Goal: Transaction & Acquisition: Purchase product/service

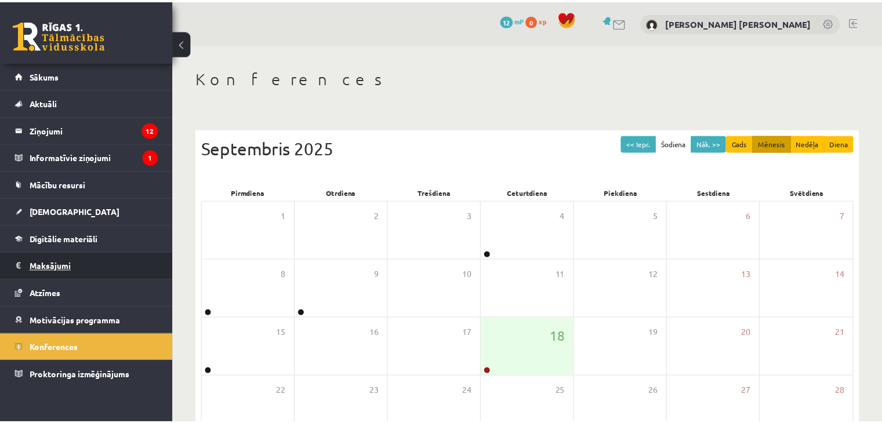
scroll to position [130, 0]
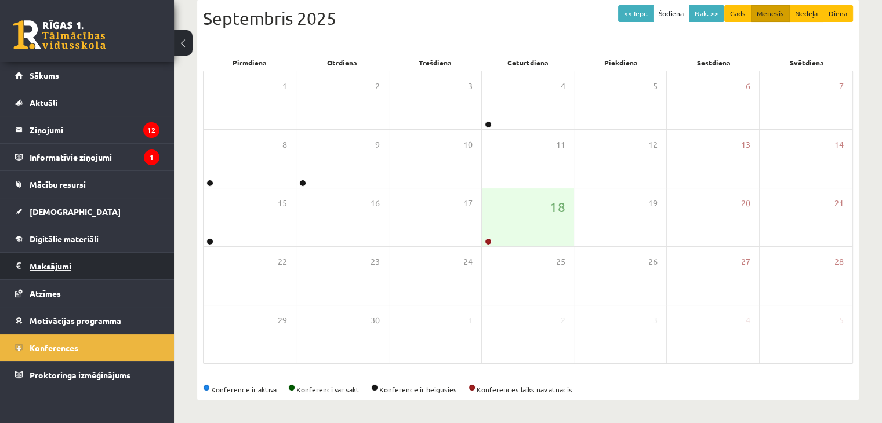
click at [64, 265] on legend "Maksājumi 0" at bounding box center [95, 266] width 130 height 27
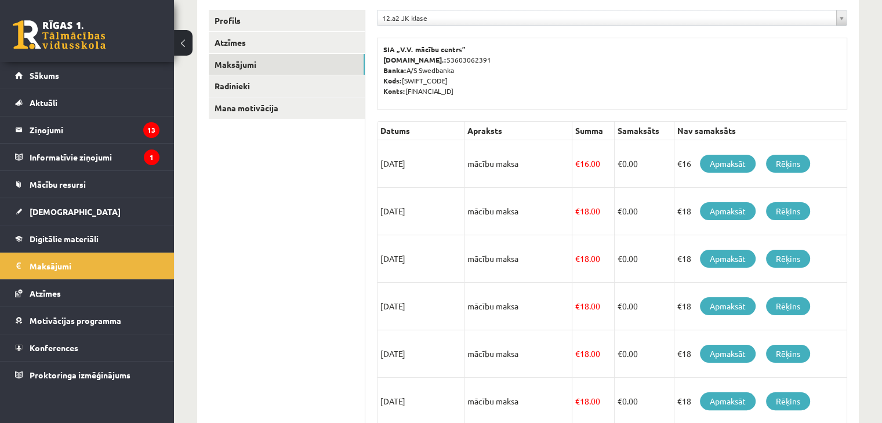
scroll to position [154, 0]
click at [714, 163] on link "Apmaksāt" at bounding box center [728, 163] width 56 height 18
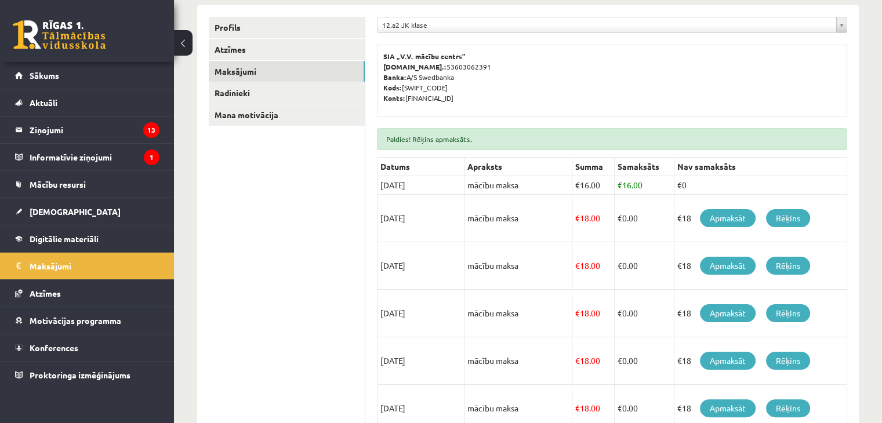
scroll to position [176, 0]
click at [107, 151] on legend "Informatīvie ziņojumi 1" at bounding box center [95, 157] width 130 height 27
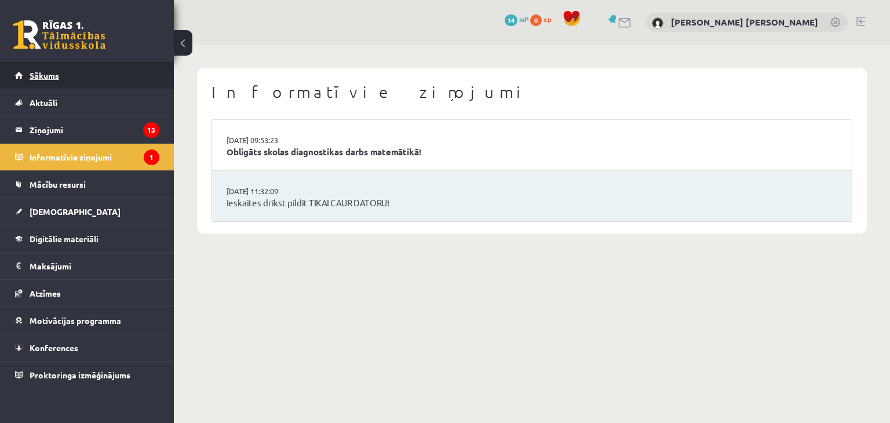
click at [53, 64] on link "Sākums" at bounding box center [87, 75] width 144 height 27
